Goal: Transaction & Acquisition: Purchase product/service

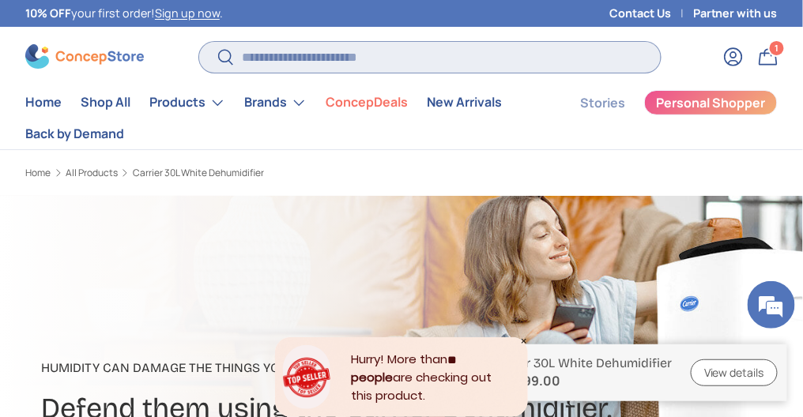
click at [310, 58] on input "Search" at bounding box center [430, 57] width 462 height 31
type input "********"
click at [199, 40] on button "Search" at bounding box center [217, 58] width 36 height 37
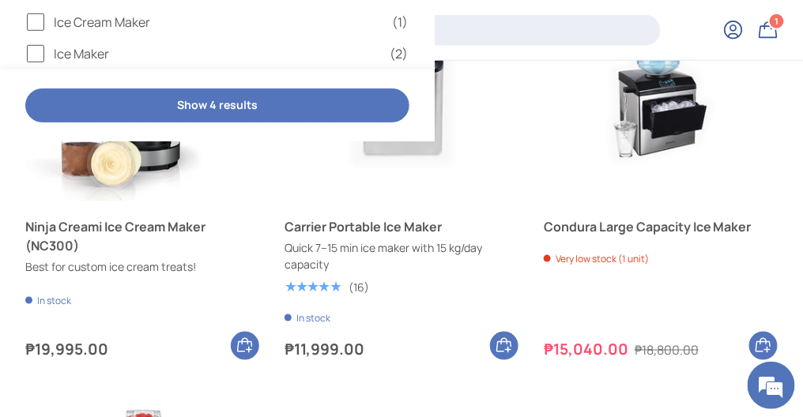
scroll to position [358, 0]
